Goal: Information Seeking & Learning: Learn about a topic

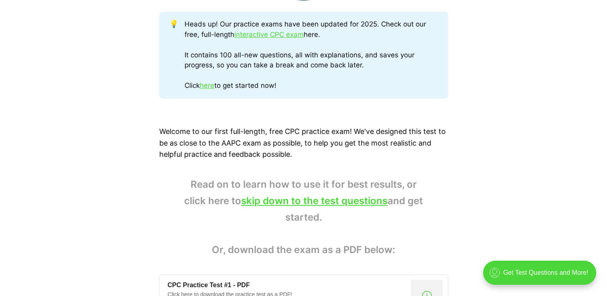
scroll to position [429, 0]
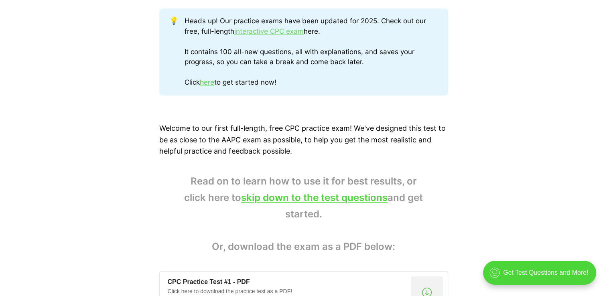
click at [271, 31] on link "interactive CPC exam" at bounding box center [268, 31] width 69 height 8
click at [342, 199] on link "skip down to the test questions" at bounding box center [314, 198] width 146 height 12
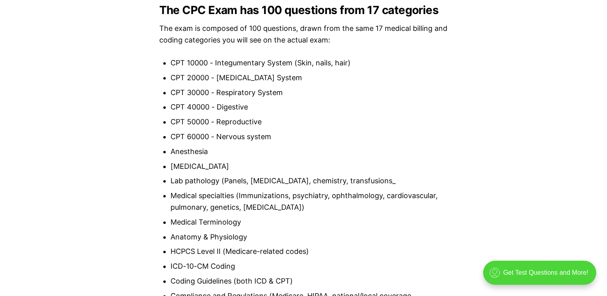
scroll to position [746, 0]
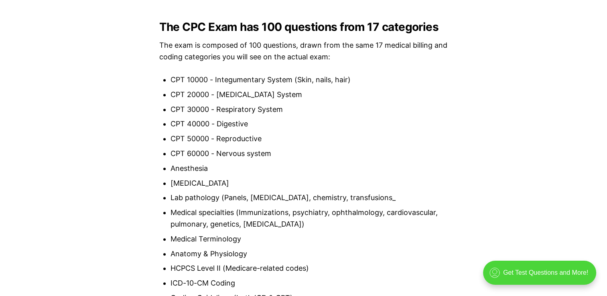
drag, startPoint x: 600, startPoint y: 87, endPoint x: 600, endPoint y: 95, distance: 7.6
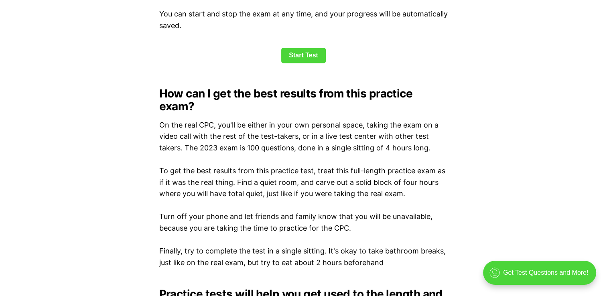
scroll to position [1141, 0]
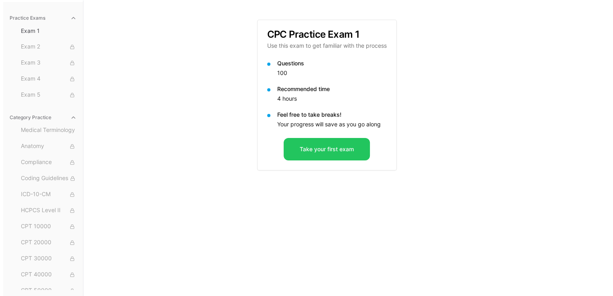
scroll to position [74, 0]
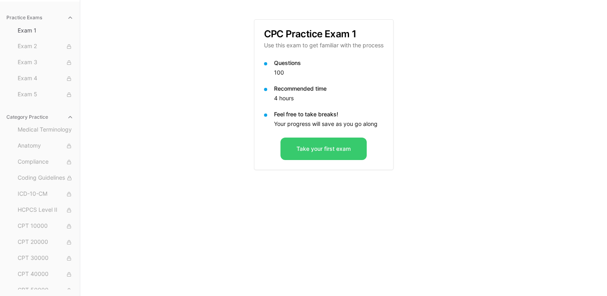
click at [324, 152] on button "Take your first exam" at bounding box center [323, 149] width 86 height 22
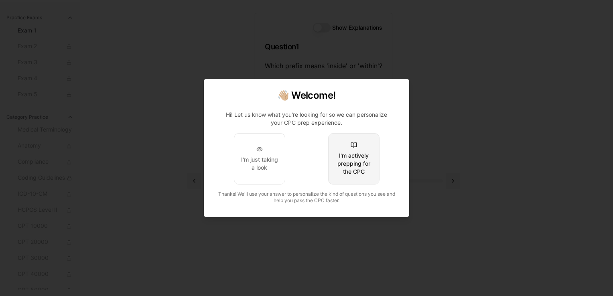
click at [357, 166] on div "I'm actively prepping for the CPC" at bounding box center [354, 164] width 38 height 24
